Goal: Task Accomplishment & Management: Manage account settings

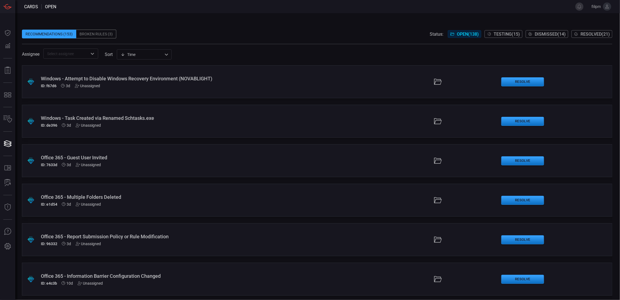
click at [143, 155] on div "Office 365 - Guest User Invited" at bounding box center [151, 158] width 221 height 6
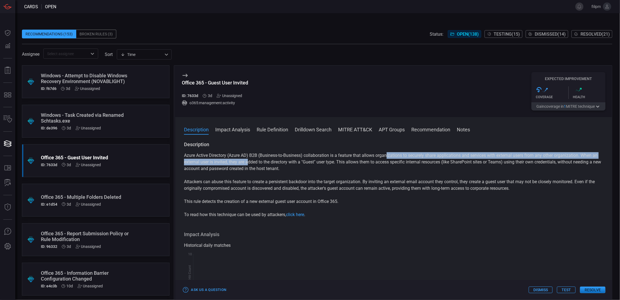
drag, startPoint x: 331, startPoint y: 157, endPoint x: 388, endPoint y: 156, distance: 57.1
click at [388, 156] on p "Azure Active Directory (Azure AD) B2B (Business-to-Business) collaboration is a…" at bounding box center [393, 162] width 419 height 20
click at [390, 157] on p "Azure Active Directory (Azure AD) B2B (Business-to-Business) collaboration is a…" at bounding box center [393, 162] width 419 height 20
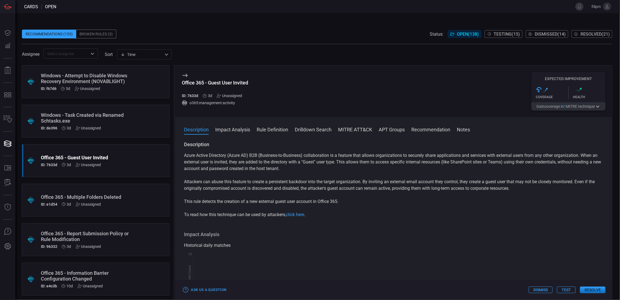
click at [394, 184] on p "Attackers can abuse this feature to create a persistent backdoor into the targe…" at bounding box center [393, 185] width 419 height 13
click at [364, 181] on p "Attackers can abuse this feature to create a persistent backdoor into the targe…" at bounding box center [393, 185] width 419 height 13
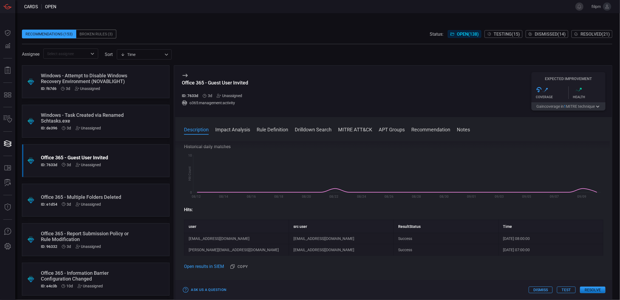
scroll to position [128, 0]
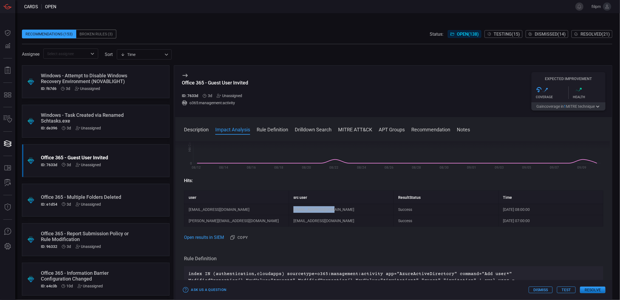
drag, startPoint x: 293, startPoint y: 211, endPoint x: 345, endPoint y: 210, distance: 52.4
click at [345, 210] on td "[EMAIL_ADDRESS][DOMAIN_NAME]" at bounding box center [341, 209] width 105 height 11
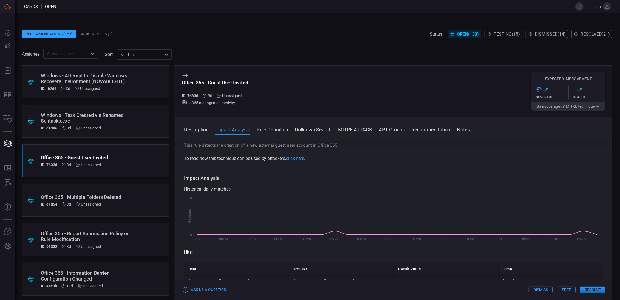
scroll to position [0, 0]
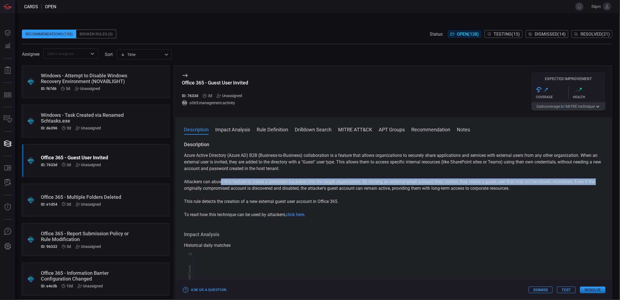
drag, startPoint x: 225, startPoint y: 182, endPoint x: 593, endPoint y: 188, distance: 367.9
click at [599, 184] on p "Attackers can abuse this feature to create a persistent backdoor into the targe…" at bounding box center [393, 185] width 419 height 13
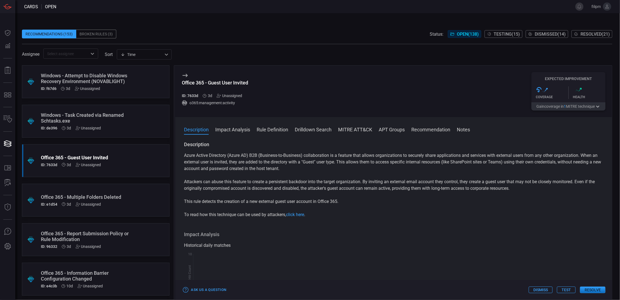
drag, startPoint x: 593, startPoint y: 188, endPoint x: 491, endPoint y: 182, distance: 102.0
click at [592, 189] on p "Attackers can abuse this feature to create a persistent backdoor into the targe…" at bounding box center [393, 185] width 419 height 13
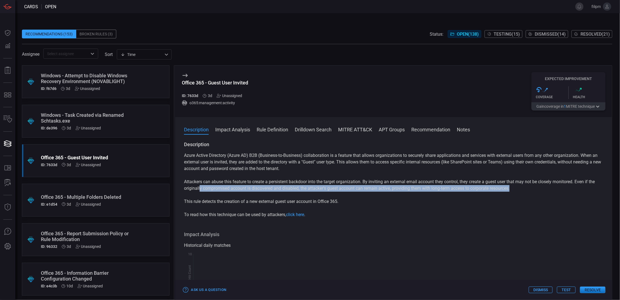
drag, startPoint x: 225, startPoint y: 188, endPoint x: 526, endPoint y: 190, distance: 300.9
click at [526, 190] on p "Attackers can abuse this feature to create a persistent backdoor into the targe…" at bounding box center [393, 185] width 419 height 13
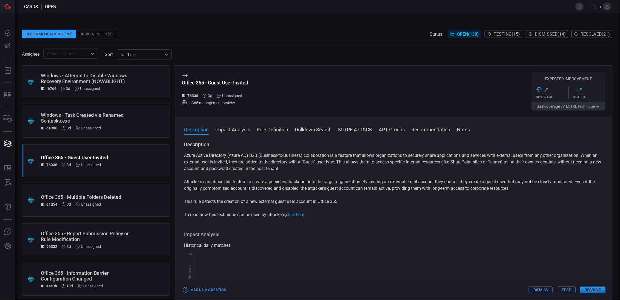
click at [527, 190] on p "Attackers can abuse this feature to create a persistent backdoor into the targe…" at bounding box center [393, 185] width 419 height 13
drag, startPoint x: 271, startPoint y: 204, endPoint x: 325, endPoint y: 209, distance: 54.3
click at [325, 209] on div "Azure Active Directory (Azure AD) B2B (Business-to-Business) collaboration is a…" at bounding box center [393, 185] width 419 height 66
click at [337, 210] on div "Azure Active Directory (Azure AD) B2B (Business-to-Business) collaboration is a…" at bounding box center [393, 185] width 419 height 66
click at [103, 165] on div "ID: 7633d 3d Unassigned" at bounding box center [85, 165] width 89 height 4
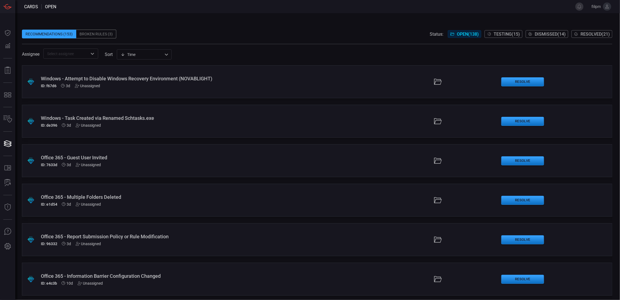
click at [95, 166] on div "Unassigned" at bounding box center [89, 165] width 26 height 4
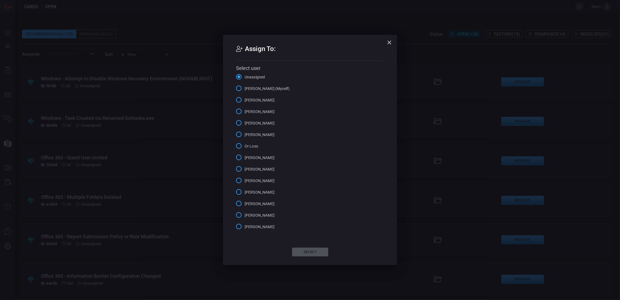
click at [265, 84] on label "[PERSON_NAME] (Myself)" at bounding box center [261, 89] width 57 height 12
click at [245, 84] on input "[PERSON_NAME] (Myself)" at bounding box center [239, 89] width 12 height 12
click at [303, 252] on button "Select" at bounding box center [310, 252] width 36 height 9
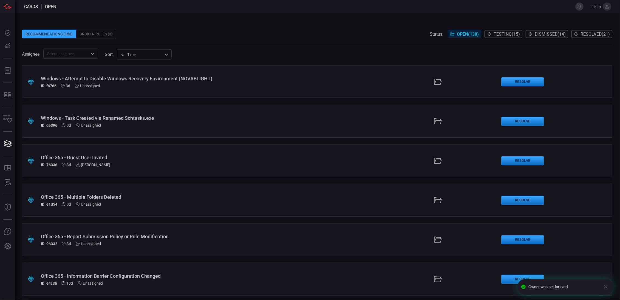
click at [95, 126] on div "Unassigned" at bounding box center [89, 125] width 26 height 4
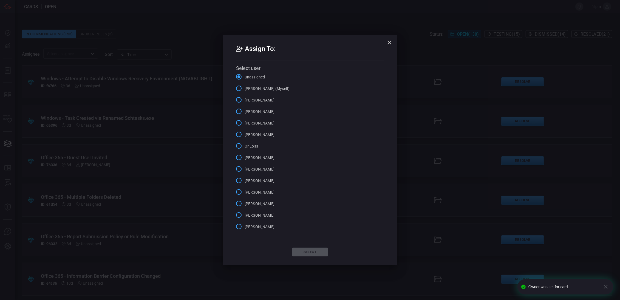
click at [251, 89] on span "[PERSON_NAME] (Myself)" at bounding box center [267, 89] width 45 height 6
click at [245, 89] on input "[PERSON_NAME] (Myself)" at bounding box center [239, 89] width 12 height 12
click at [301, 253] on button "Select" at bounding box center [310, 252] width 36 height 9
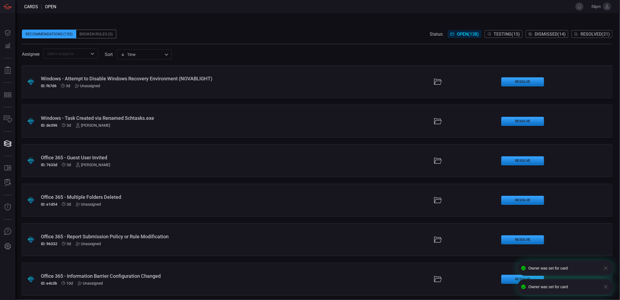
click at [93, 88] on div ".suggested_cards_icon{fill:url(#suggested_cards_icon);} Windows - Attempt to Di…" at bounding box center [317, 81] width 591 height 33
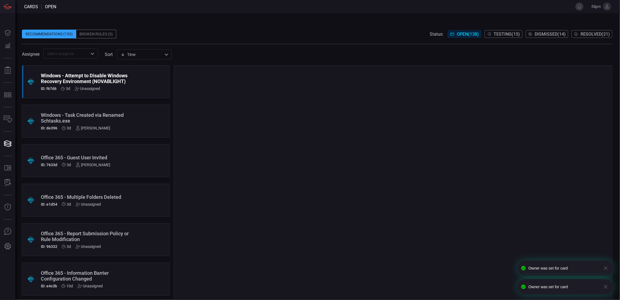
click at [91, 89] on div "Unassigned" at bounding box center [88, 88] width 26 height 4
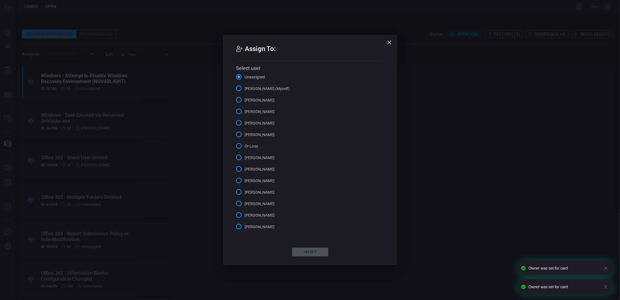
click at [266, 87] on span "[PERSON_NAME] (Myself)" at bounding box center [267, 89] width 45 height 6
click at [245, 87] on input "[PERSON_NAME] (Myself)" at bounding box center [239, 89] width 12 height 12
click at [310, 253] on button "Select" at bounding box center [310, 252] width 36 height 9
